Goal: Task Accomplishment & Management: Complete application form

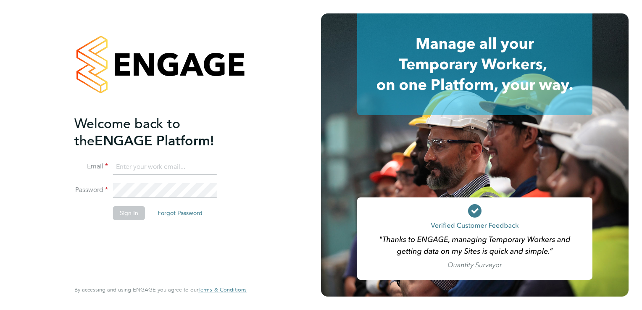
type input "aasiya.dudha@torus.co.uk"
click at [129, 214] on button "Sign In" at bounding box center [129, 212] width 32 height 13
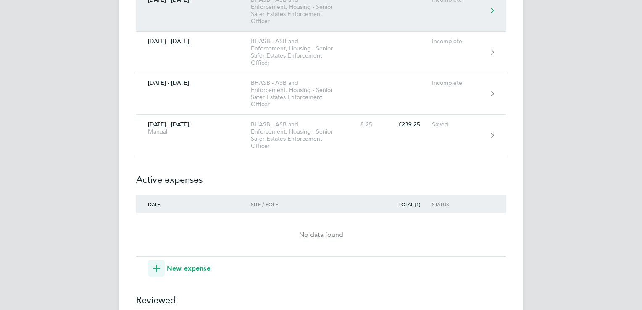
scroll to position [235, 0]
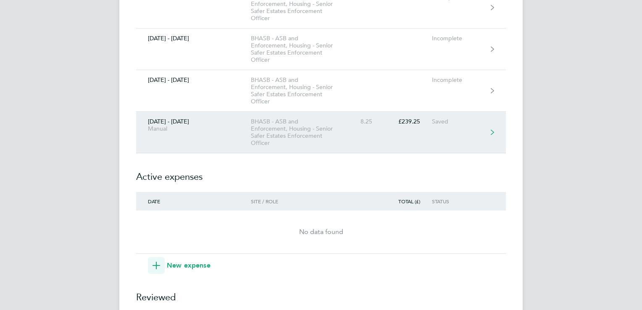
click at [306, 133] on div "BHASB - ASB and Enforcement, Housing - Senior Safer Estates Enforcement Officer" at bounding box center [299, 132] width 96 height 29
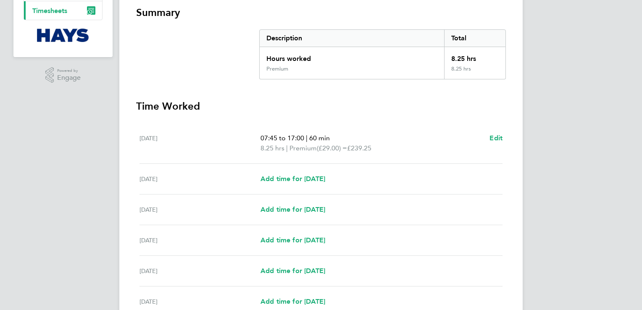
scroll to position [185, 0]
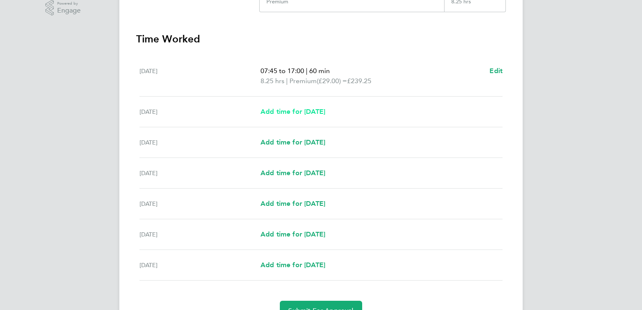
click at [302, 111] on span "Add time for [DATE]" at bounding box center [293, 112] width 65 height 8
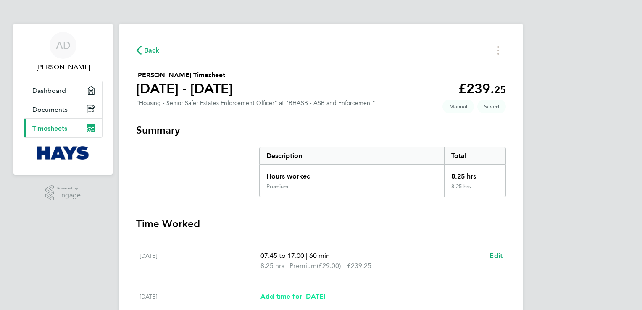
select select "30"
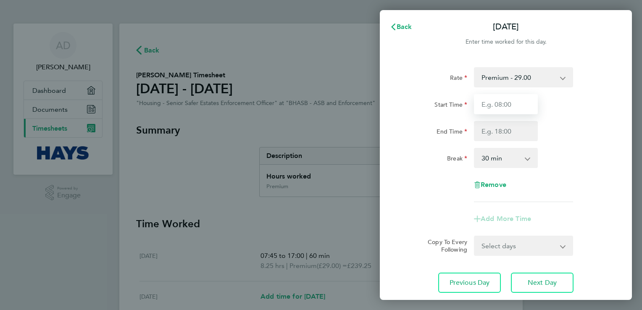
click at [508, 112] on input "Start Time" at bounding box center [506, 104] width 64 height 20
type input "07:45"
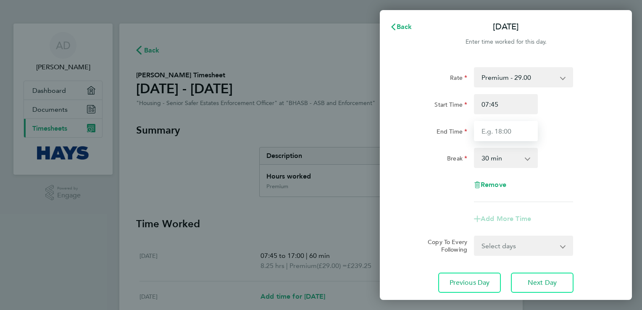
click at [507, 131] on input "End Time" at bounding box center [506, 131] width 64 height 20
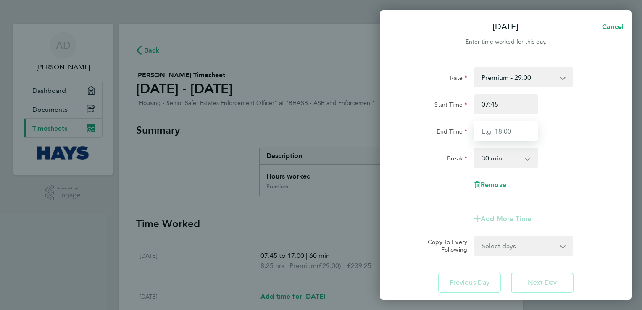
type input "17:00"
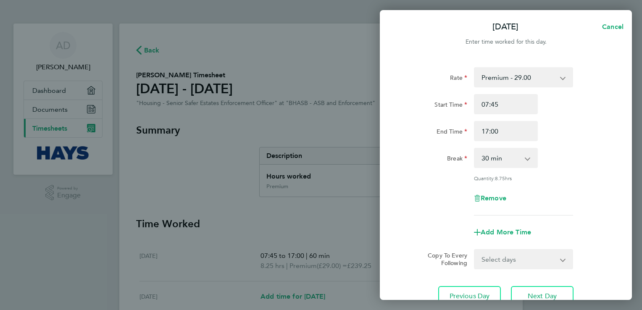
click at [498, 158] on select "0 min 15 min 30 min 45 min 60 min 75 min 90 min" at bounding box center [501, 158] width 52 height 18
select select "60"
click at [475, 149] on select "0 min 15 min 30 min 45 min 60 min 75 min 90 min" at bounding box center [501, 158] width 52 height 18
click at [391, 200] on div "Rate Premium - 29.00 Start Time 07:45 End Time 17:00 Break 0 min 15 min 30 min …" at bounding box center [506, 186] width 252 height 259
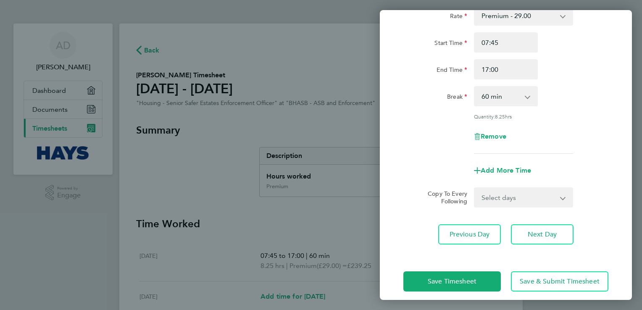
scroll to position [67, 0]
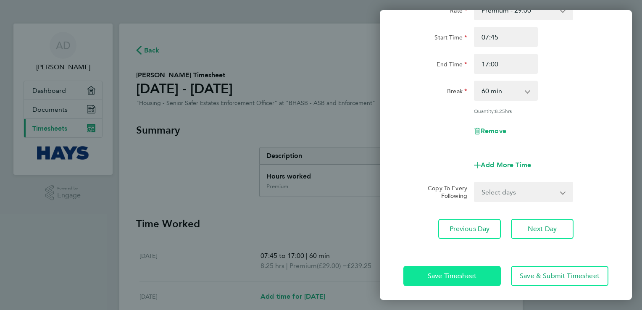
click at [439, 278] on span "Save Timesheet" at bounding box center [452, 276] width 49 height 8
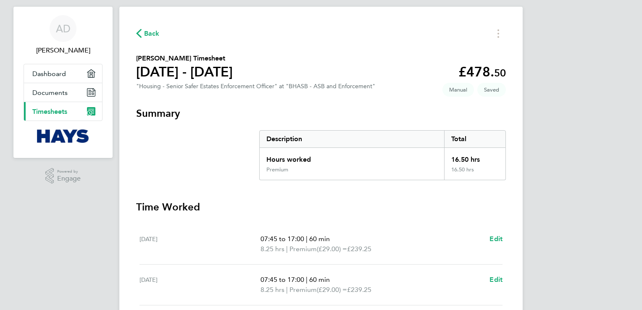
scroll to position [50, 0]
